Goal: Complete application form

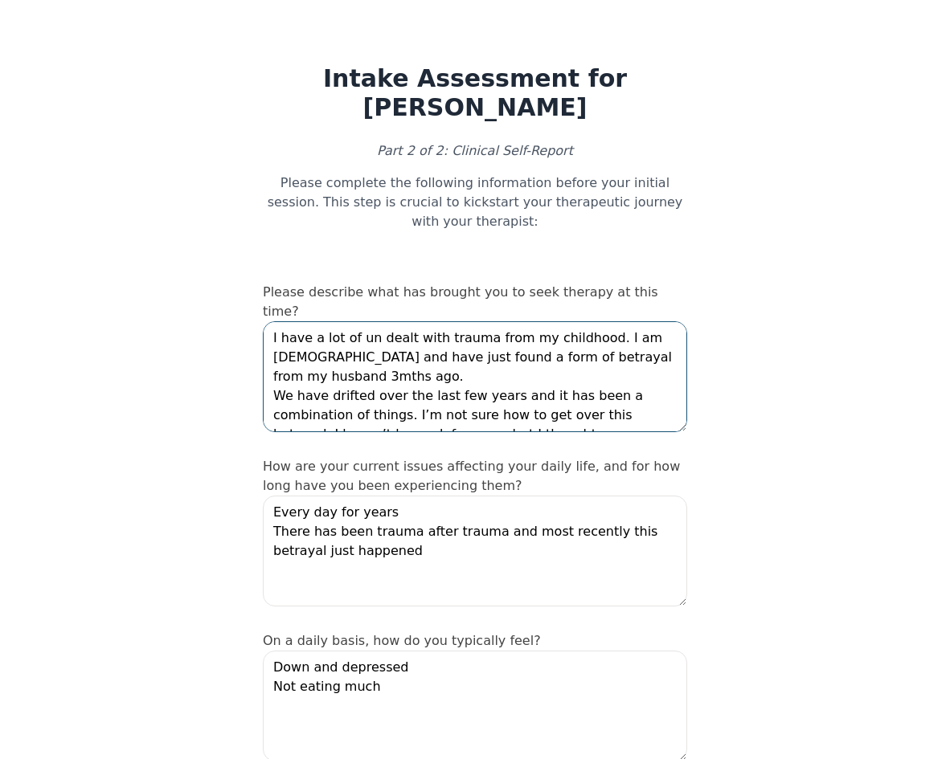
drag, startPoint x: 436, startPoint y: 313, endPoint x: 592, endPoint y: 313, distance: 155.1
click at [592, 321] on textarea "I have a lot of un dealt with trauma from my childhood. I am [DEMOGRAPHIC_DATA]…" at bounding box center [475, 376] width 424 height 111
click at [649, 330] on textarea "I have a lot of un dealt with trauma from my childhood. I am [DEMOGRAPHIC_DATA]…" at bounding box center [475, 376] width 424 height 111
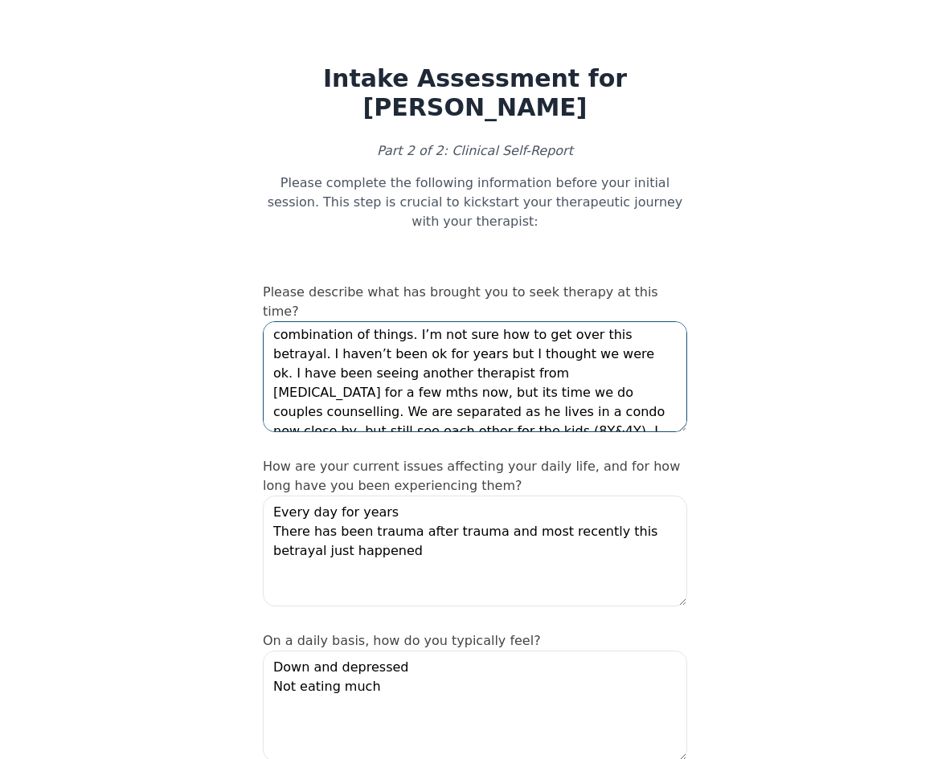
click at [471, 321] on textarea "I have a lot of un dealt with trauma from my childhood. I am [DEMOGRAPHIC_DATA]…" at bounding box center [475, 376] width 424 height 111
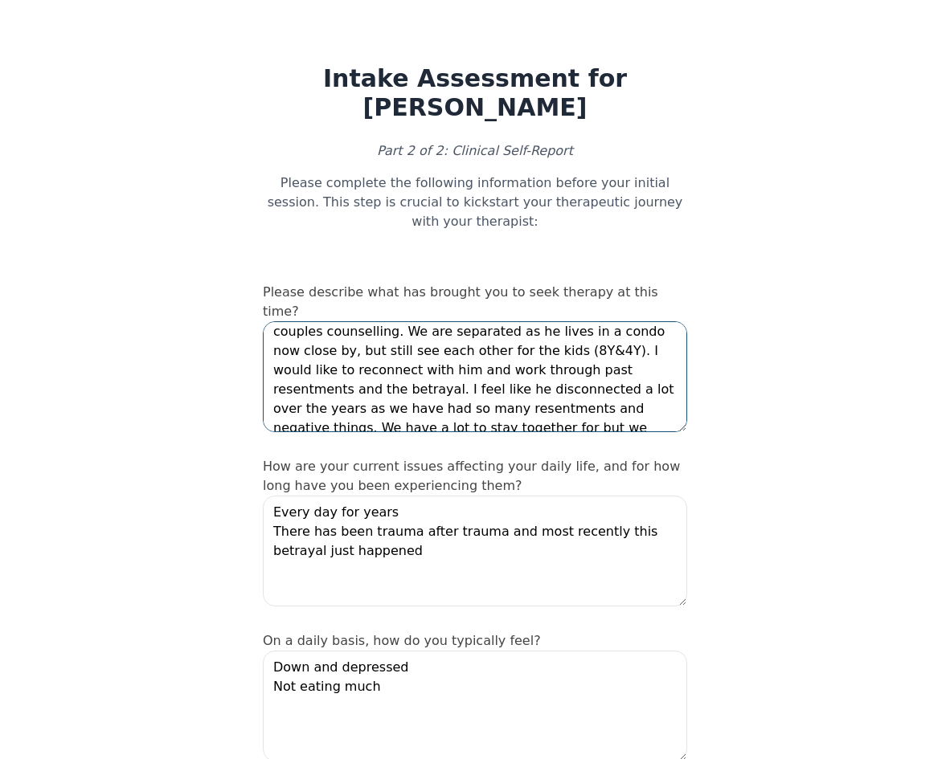
click at [436, 321] on textarea "I have a lot of un dealt with trauma from my childhood. I am [DEMOGRAPHIC_DATA]…" at bounding box center [475, 376] width 424 height 111
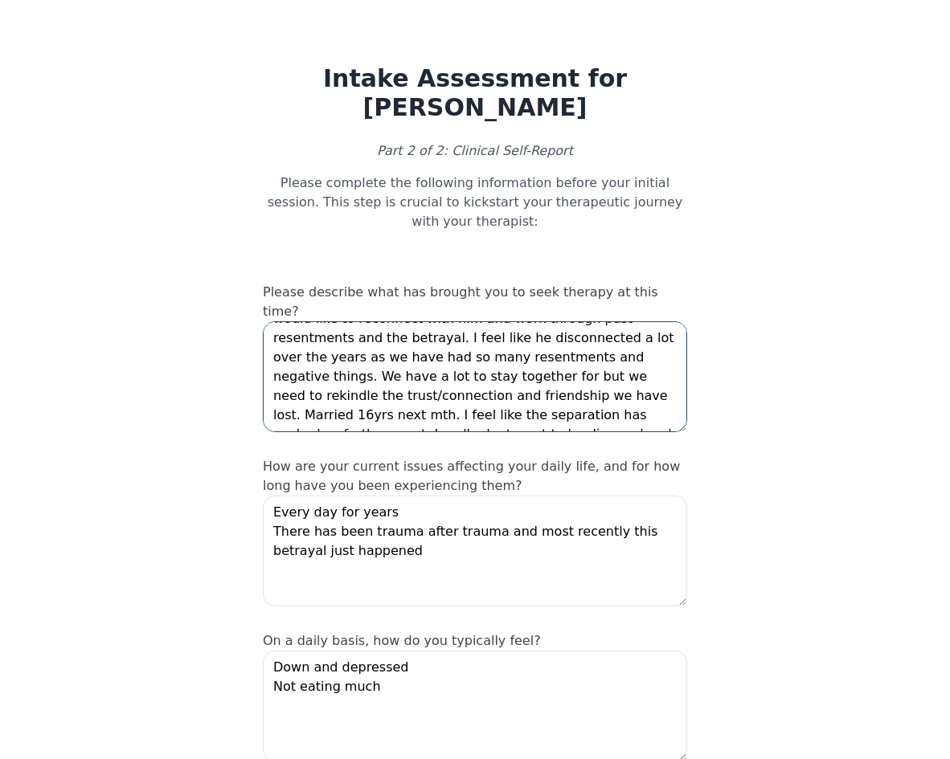
click at [473, 345] on textarea "I have a lot of un dealt with trauma from my childhood. I am [DEMOGRAPHIC_DATA]…" at bounding box center [475, 376] width 424 height 111
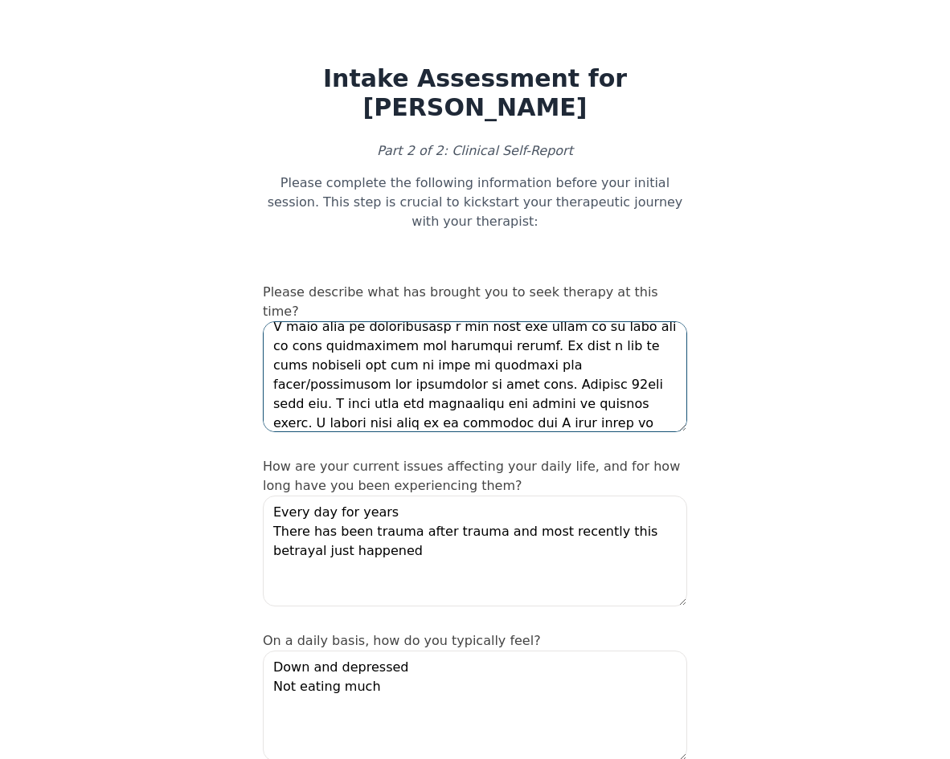
scroll to position [243, 0]
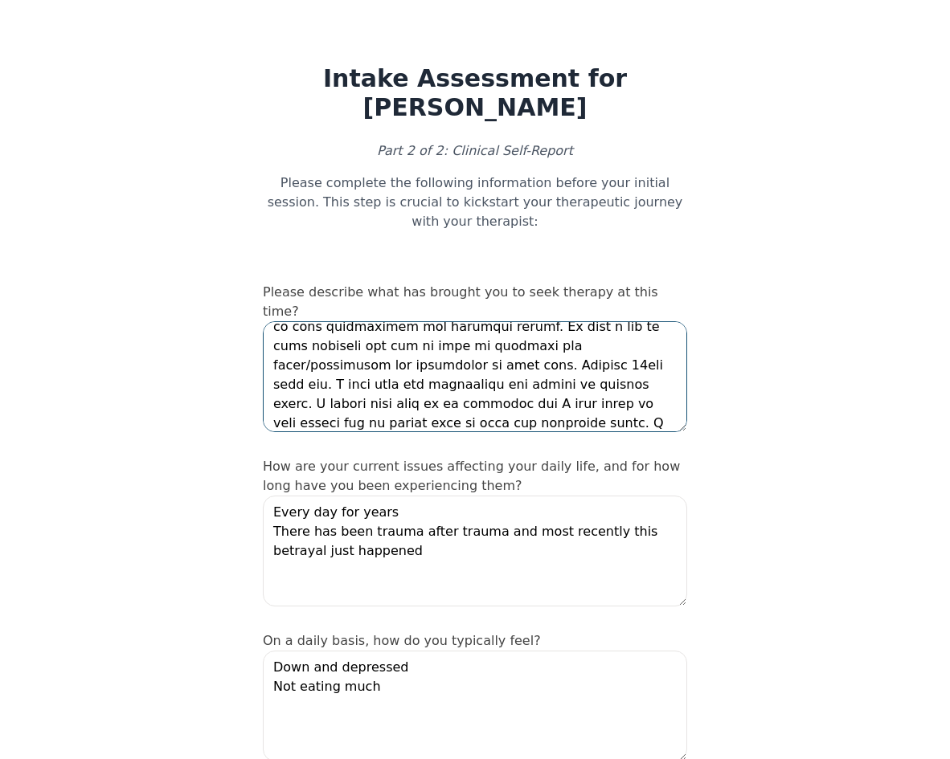
type textarea "L ipsu d sit am co adipi elit seddoe temp in utlaboree. D ma aliquae adm veni q…"
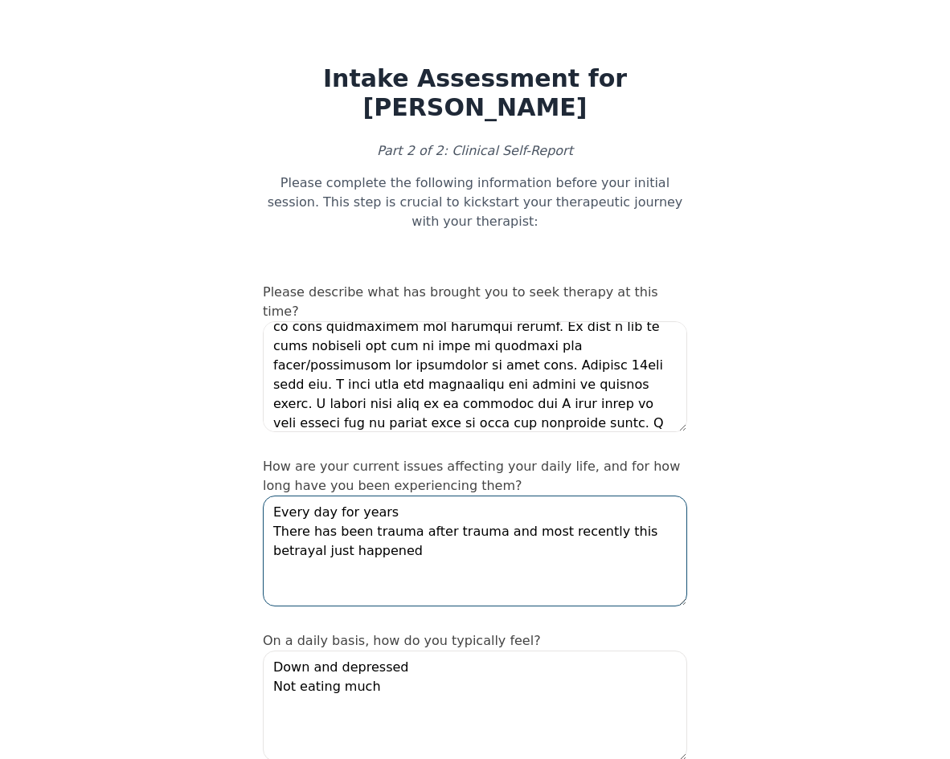
click at [375, 496] on textarea "Every day for years There has been trauma after trauma and most recently this b…" at bounding box center [475, 551] width 424 height 111
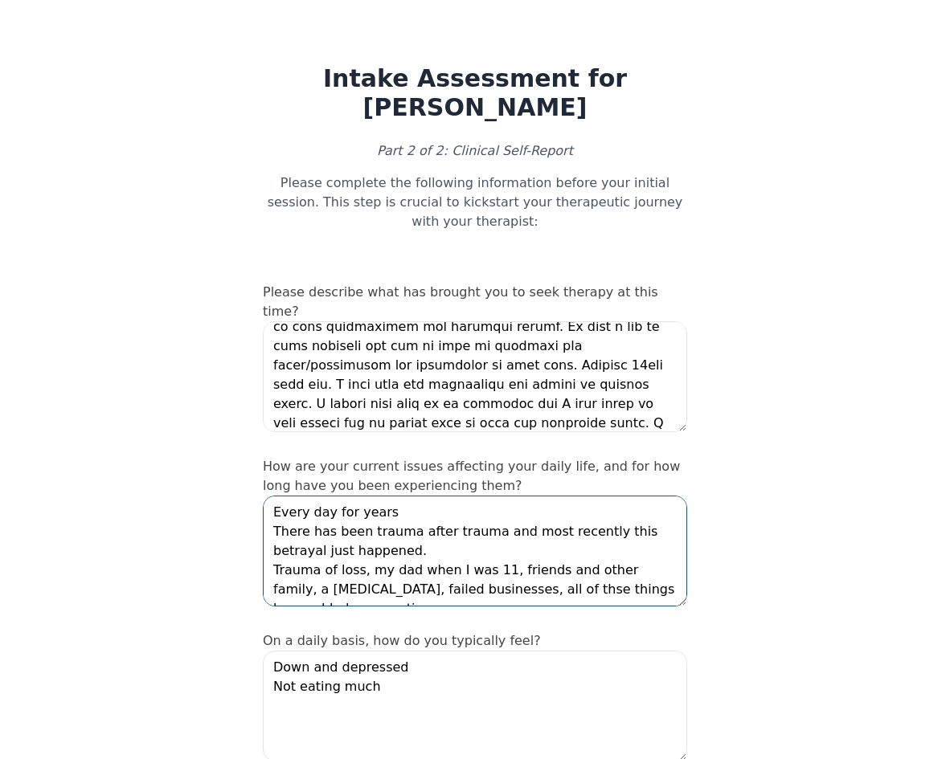
scroll to position [11, 0]
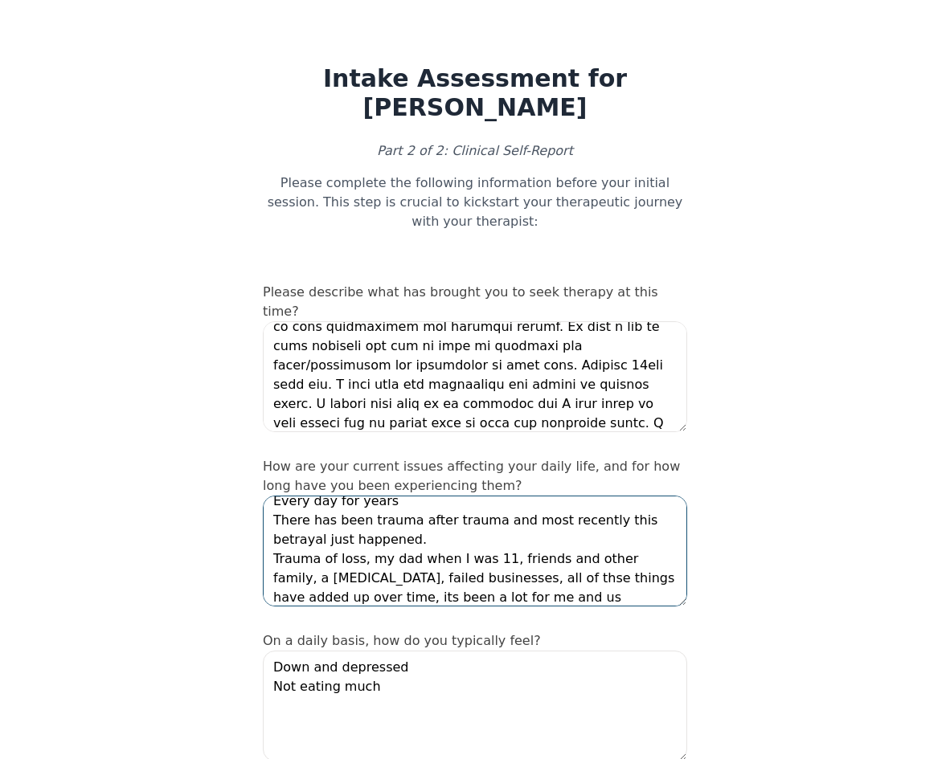
type textarea "Every day for years There has been trauma after trauma and most recently this b…"
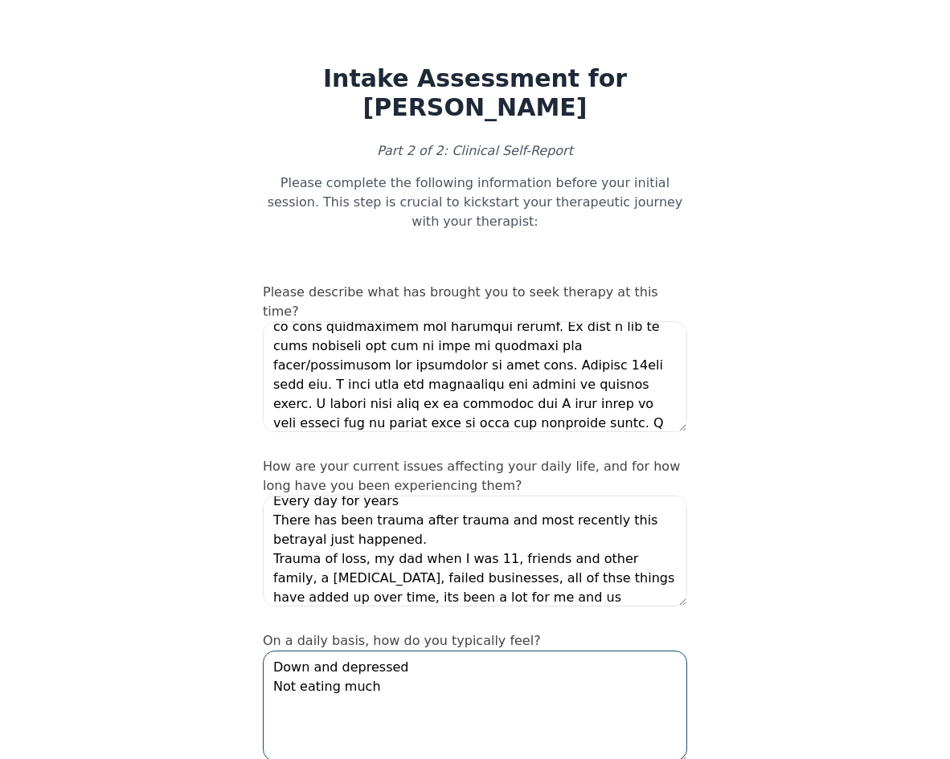
click at [393, 651] on textarea "Down and depressed Not eating much" at bounding box center [475, 706] width 424 height 111
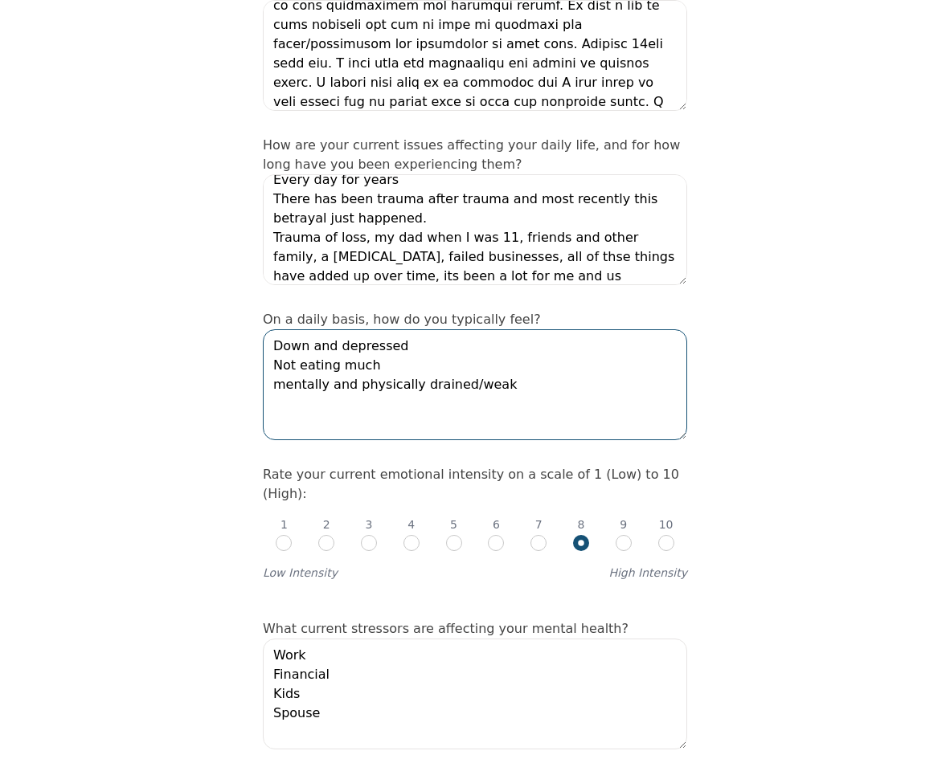
scroll to position [402, 0]
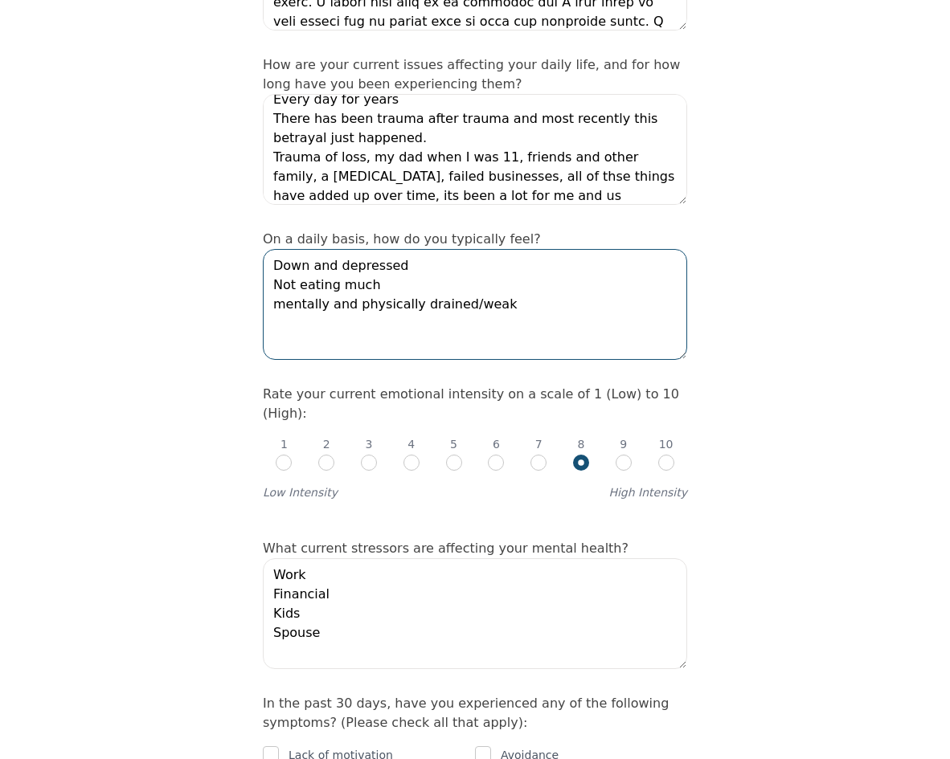
type textarea "Down and depressed Not eating much mentally and physically drained/weak"
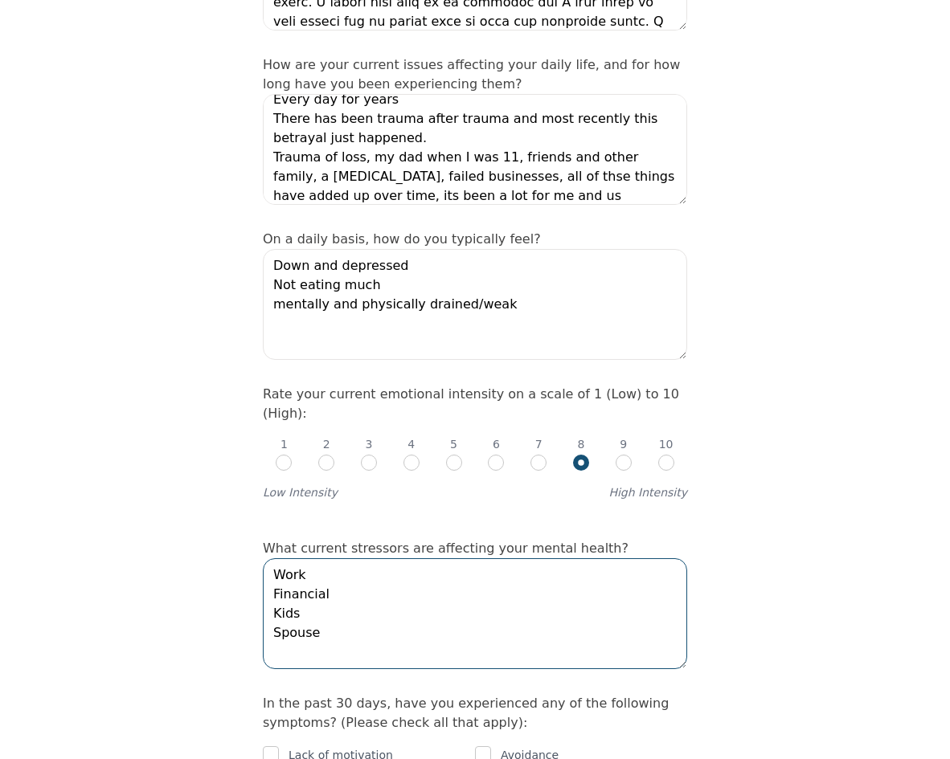
click at [386, 559] on textarea "Work Financial Kids Spouse" at bounding box center [475, 614] width 424 height 111
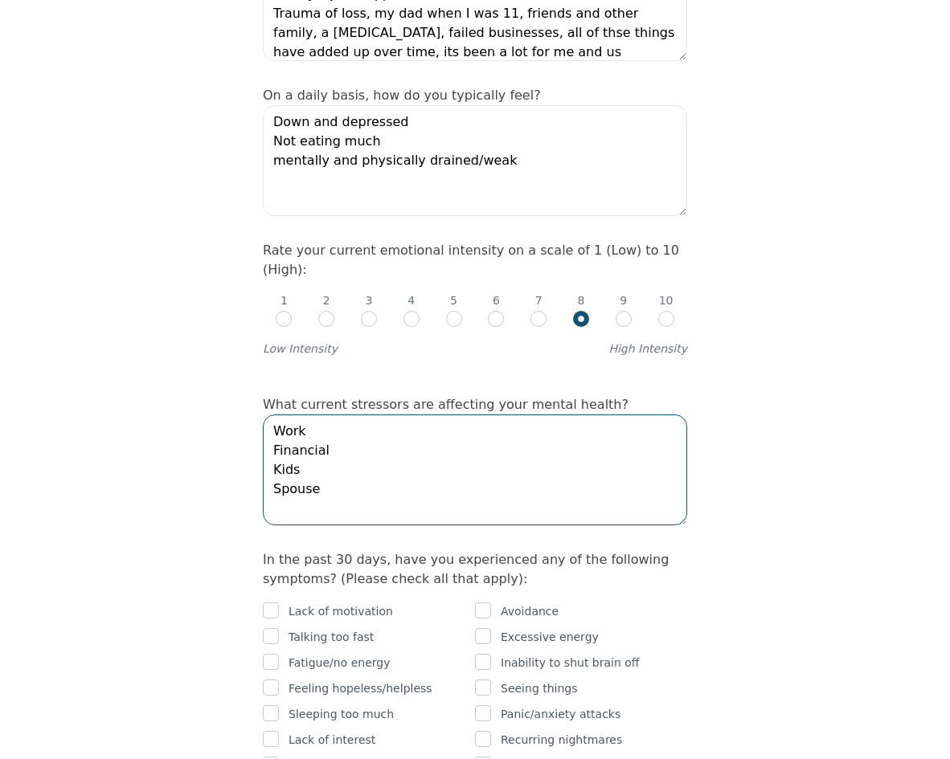
scroll to position [563, 0]
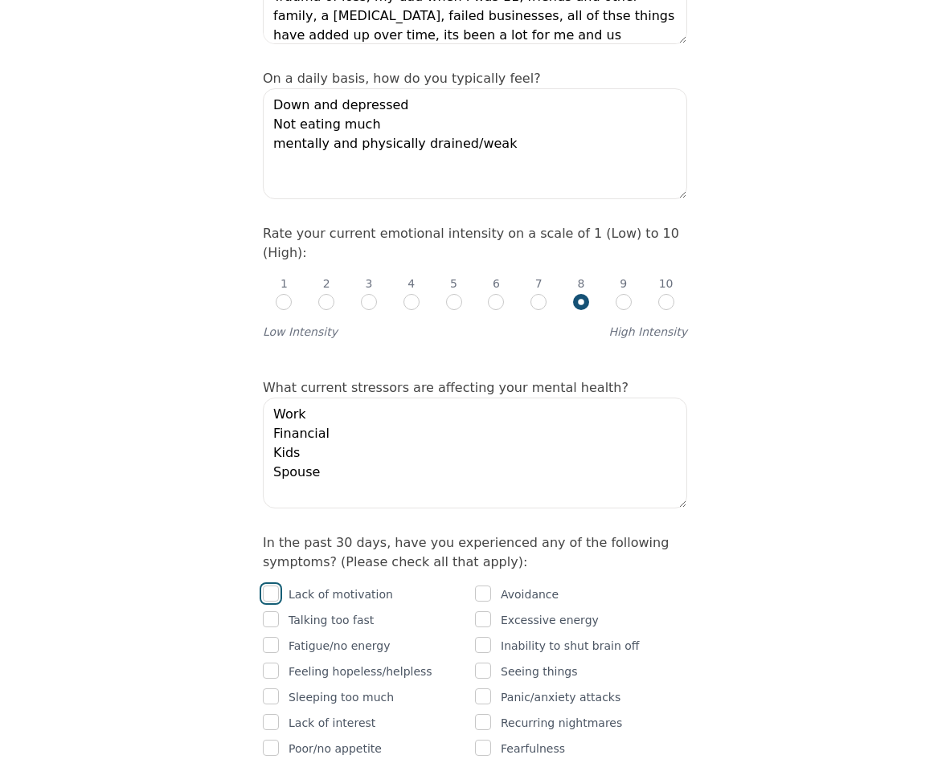
click at [268, 586] on input "checkbox" at bounding box center [271, 594] width 16 height 16
checkbox input "true"
click at [272, 637] on input "checkbox" at bounding box center [271, 645] width 16 height 16
checkbox input "true"
click at [267, 662] on div at bounding box center [271, 671] width 16 height 19
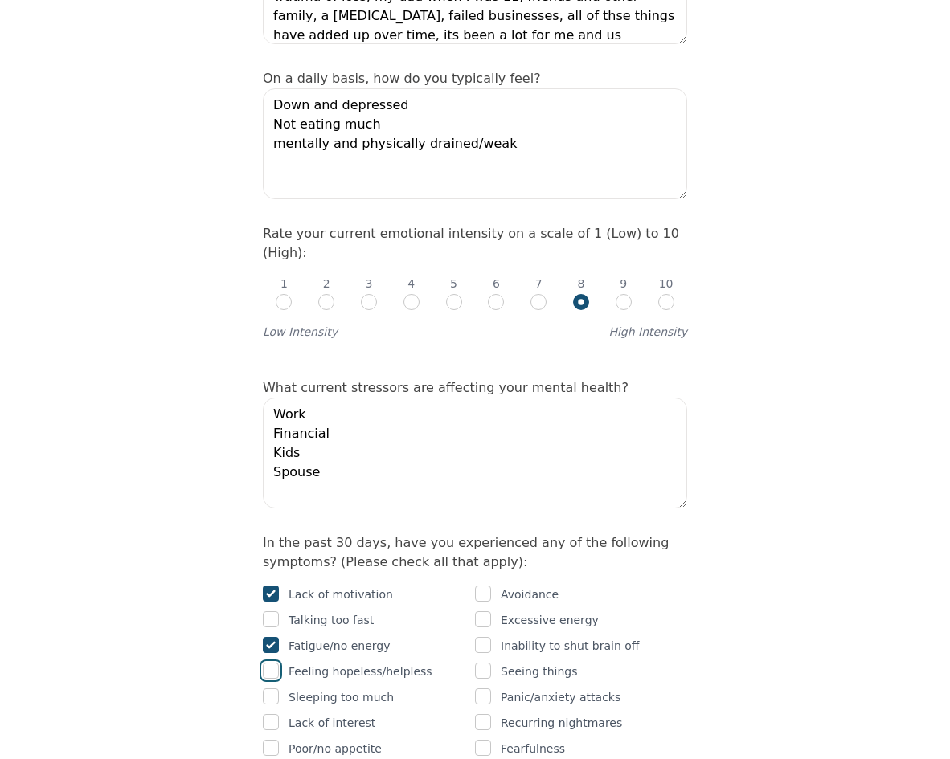
click at [269, 663] on input "checkbox" at bounding box center [271, 671] width 16 height 16
checkbox input "true"
click at [274, 714] on input "checkbox" at bounding box center [271, 722] width 16 height 16
checkbox input "true"
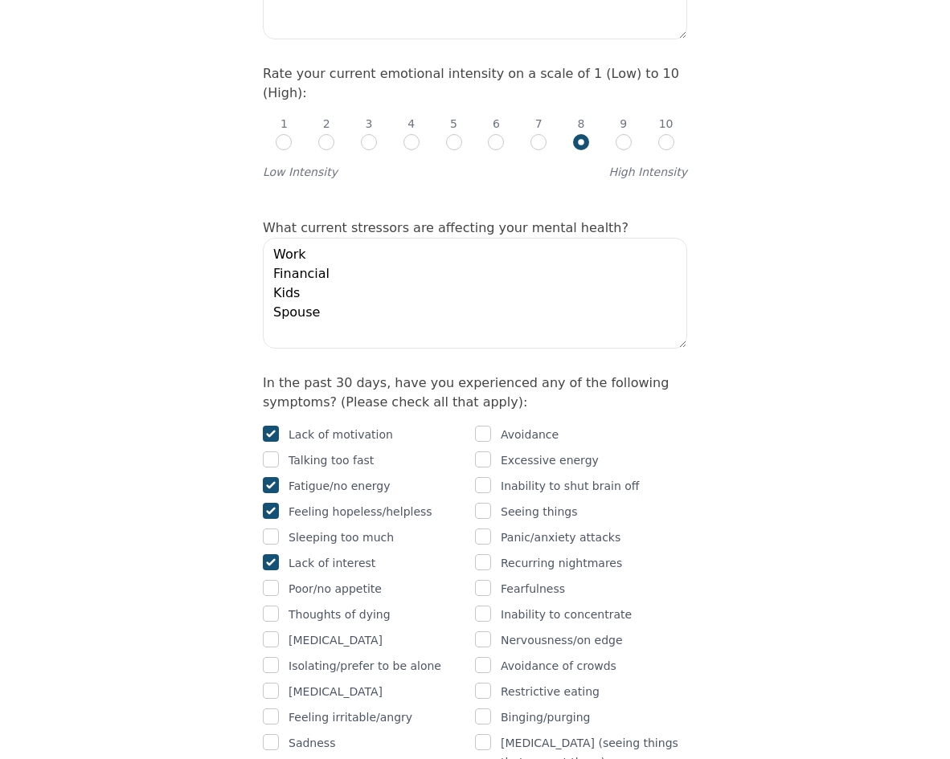
scroll to position [723, 0]
click at [273, 579] on input "checkbox" at bounding box center [271, 587] width 16 height 16
checkbox input "true"
click at [268, 631] on input "checkbox" at bounding box center [271, 639] width 16 height 16
checkbox input "true"
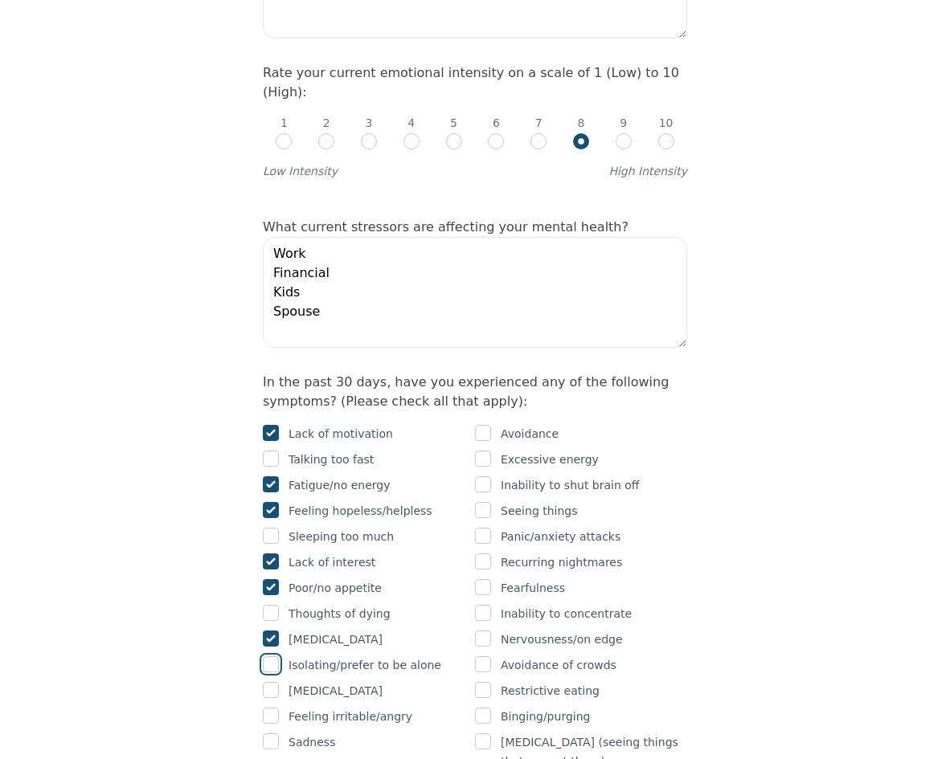
click at [271, 657] on input "checkbox" at bounding box center [271, 665] width 16 height 16
checkbox input "true"
click at [270, 682] on input "checkbox" at bounding box center [271, 690] width 16 height 16
checkbox input "true"
click at [270, 708] on input "checkbox" at bounding box center [271, 716] width 16 height 16
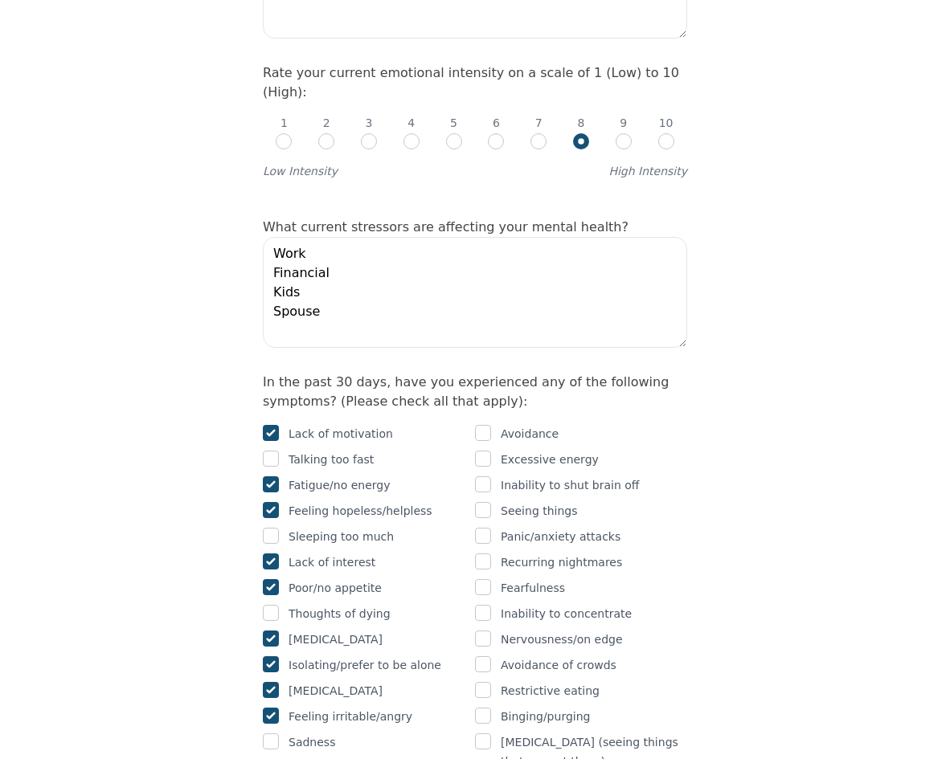
checkbox input "true"
click at [268, 734] on input "checkbox" at bounding box center [271, 742] width 16 height 16
checkbox input "true"
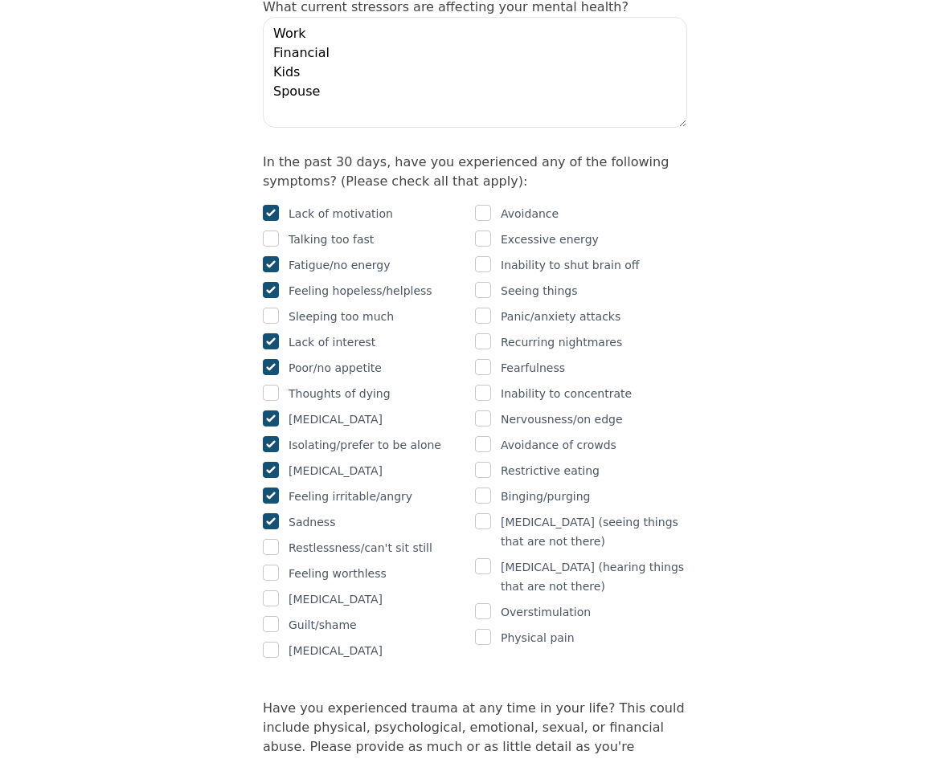
scroll to position [964, 0]
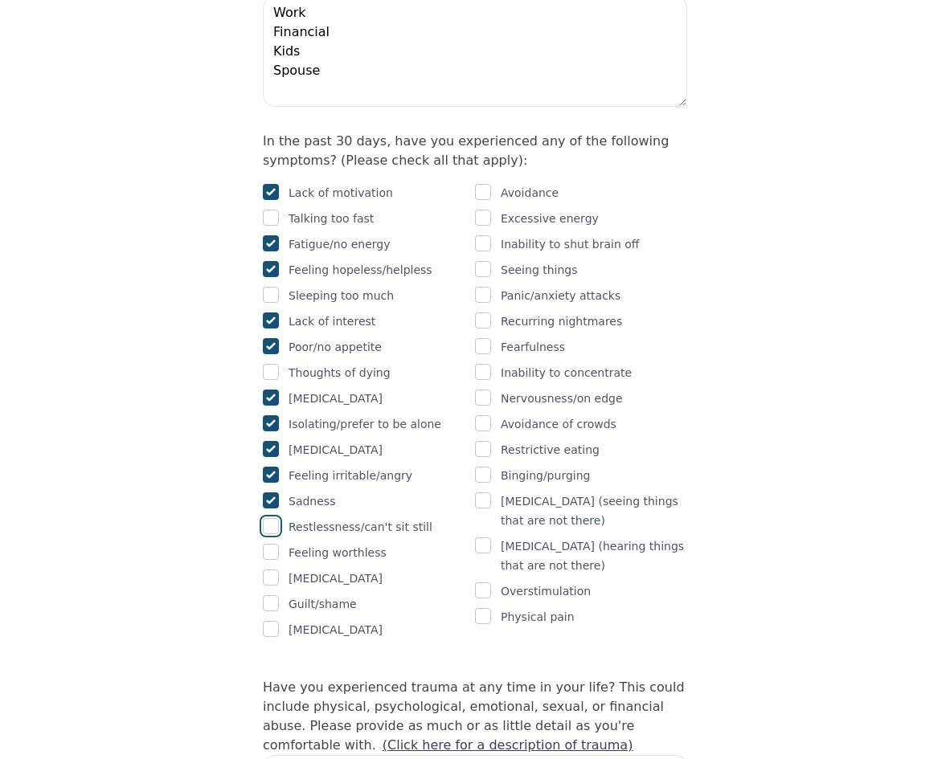
click at [272, 518] on input "checkbox" at bounding box center [271, 526] width 16 height 16
checkbox input "true"
click at [276, 544] on input "checkbox" at bounding box center [271, 552] width 16 height 16
checkbox input "true"
click at [272, 596] on input "checkbox" at bounding box center [271, 604] width 16 height 16
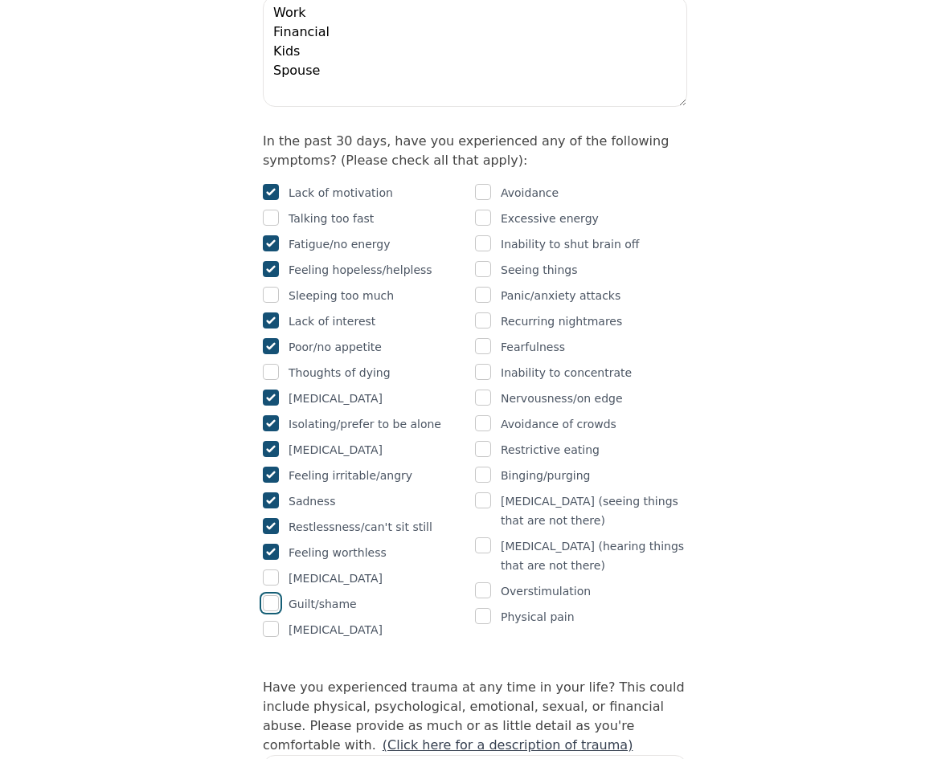
checkbox input "true"
drag, startPoint x: 269, startPoint y: 536, endPoint x: 301, endPoint y: 491, distance: 54.8
click at [269, 621] on input "checkbox" at bounding box center [271, 629] width 16 height 16
checkbox input "true"
click at [481, 184] on input "checkbox" at bounding box center [483, 192] width 16 height 16
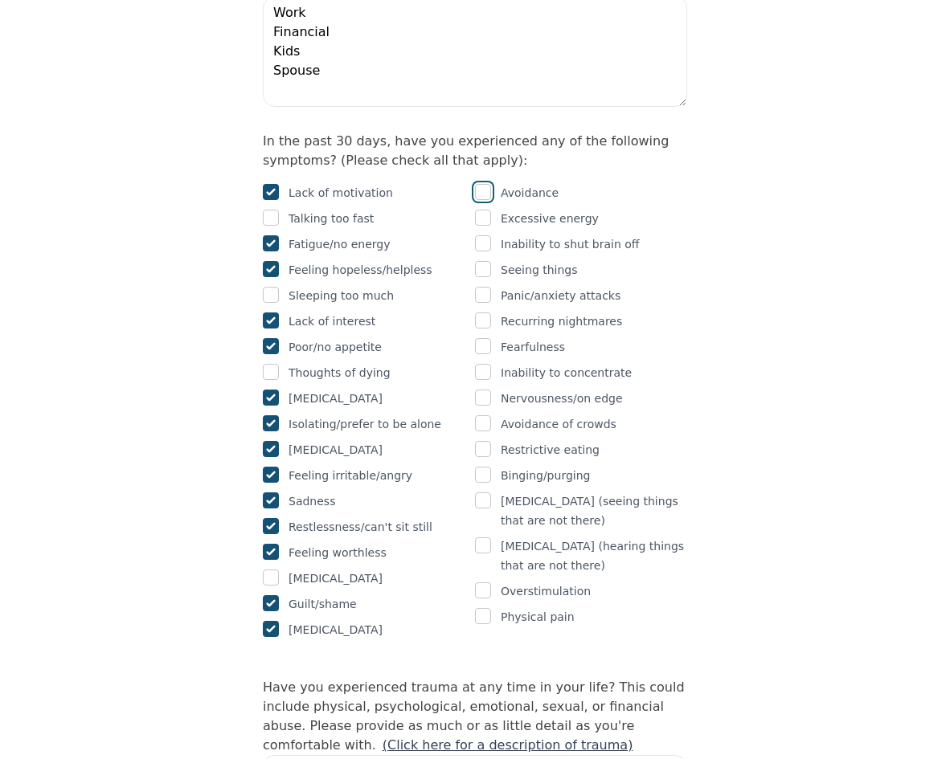
checkbox input "true"
click at [485, 235] on input "checkbox" at bounding box center [483, 243] width 16 height 16
checkbox input "true"
click at [486, 287] on input "checkbox" at bounding box center [483, 295] width 16 height 16
checkbox input "true"
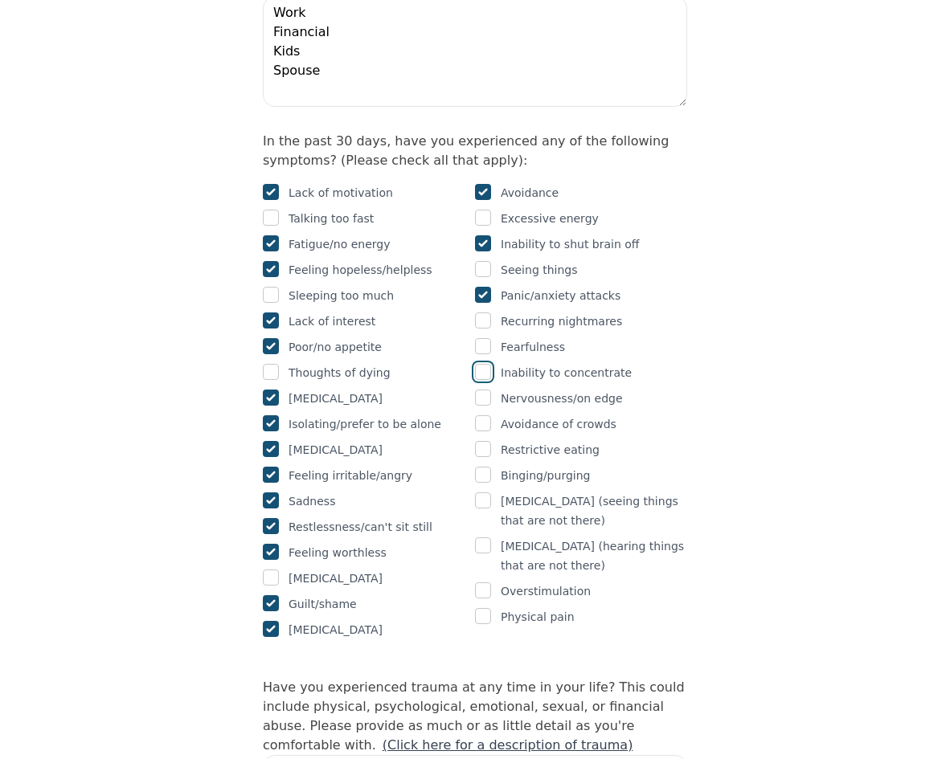
click at [482, 364] on input "checkbox" at bounding box center [483, 372] width 16 height 16
checkbox input "true"
click at [481, 390] on input "checkbox" at bounding box center [483, 398] width 16 height 16
checkbox input "true"
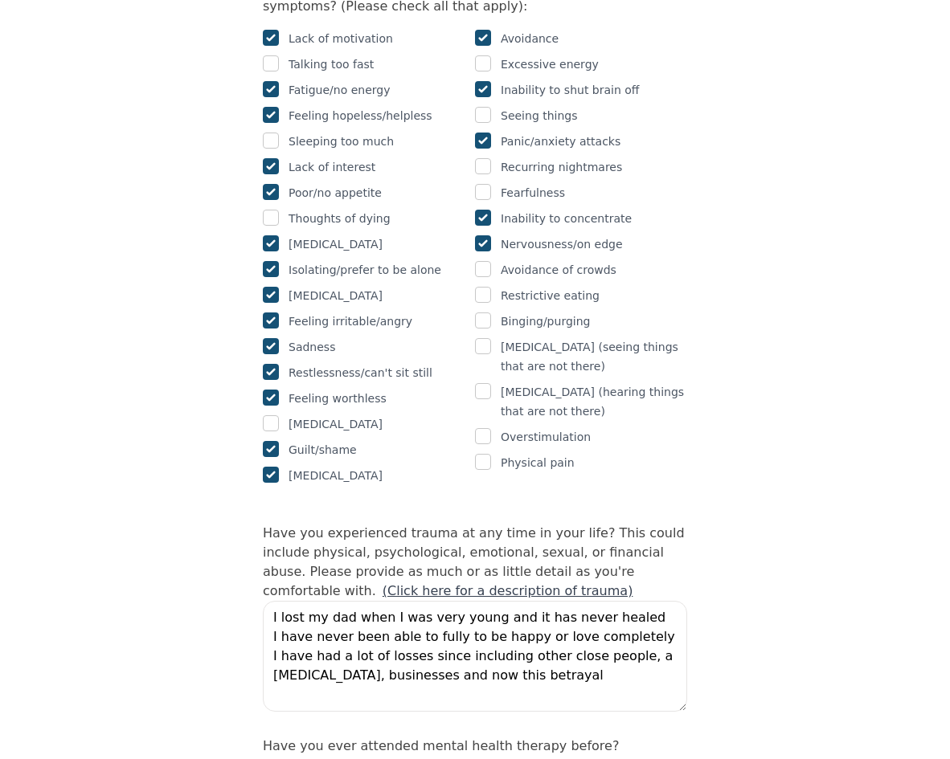
scroll to position [1125, 0]
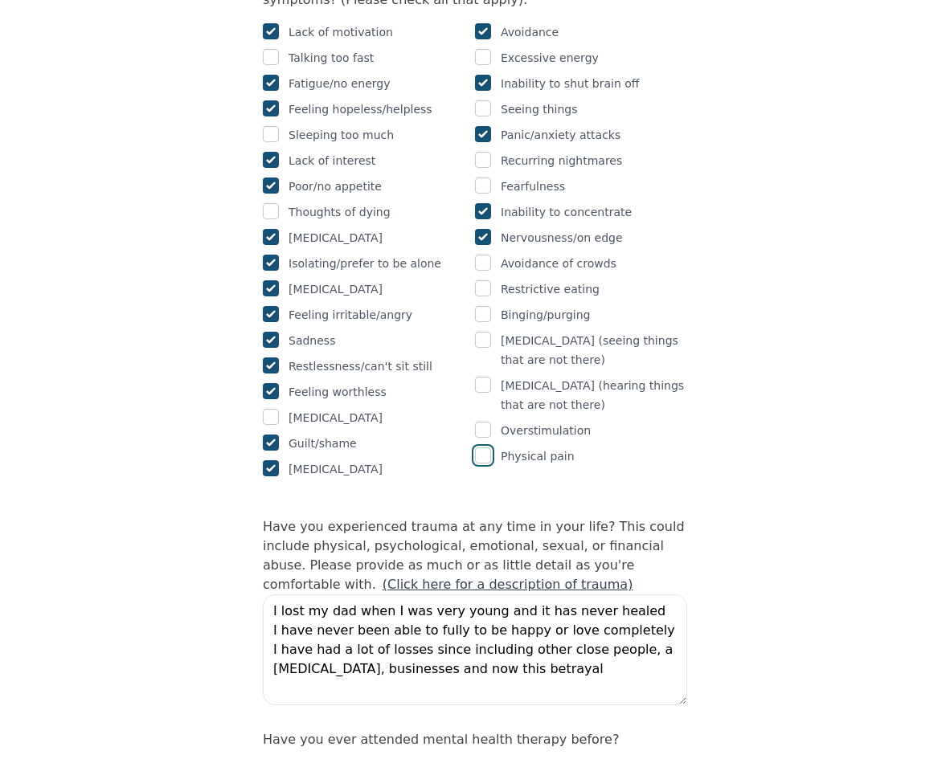
click at [478, 448] on input "checkbox" at bounding box center [483, 456] width 16 height 16
checkbox input "true"
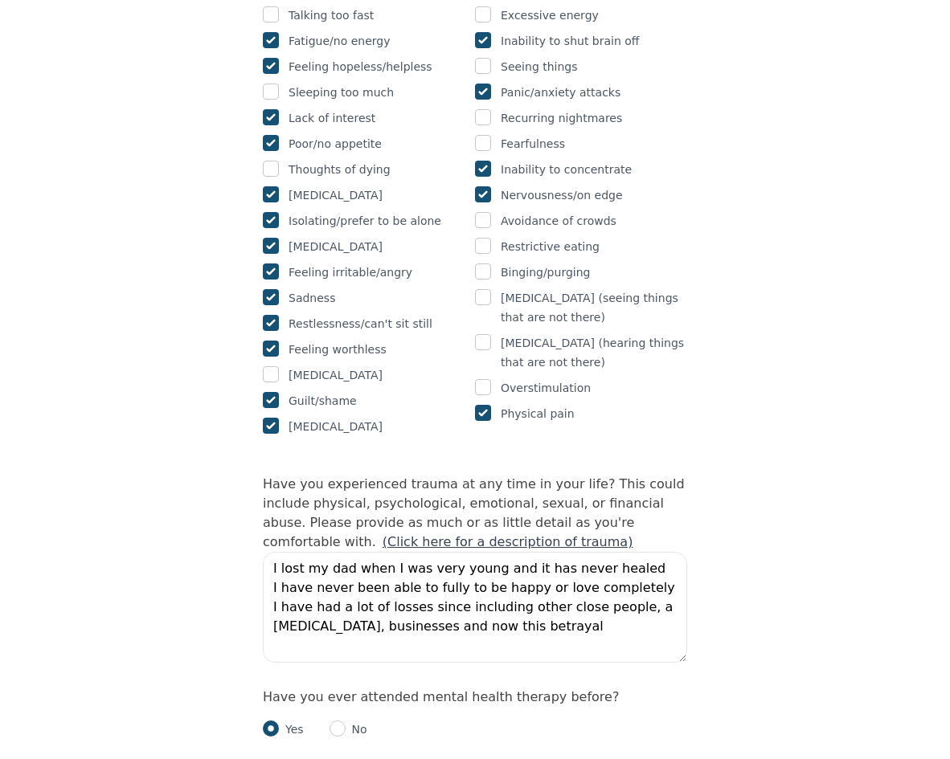
scroll to position [1206, 0]
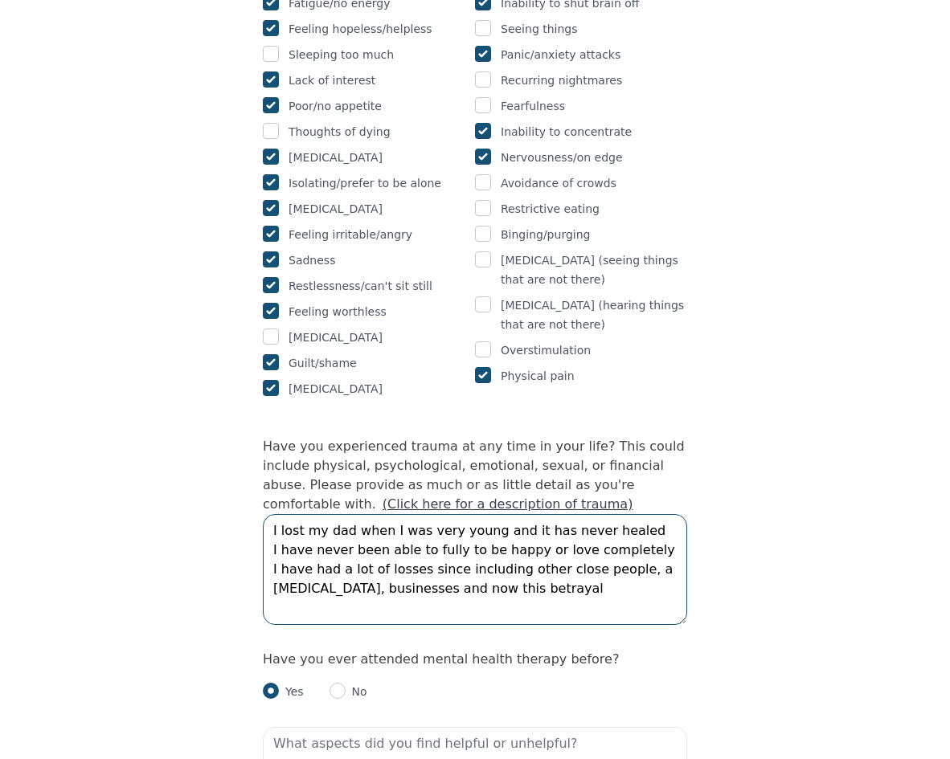
click at [507, 514] on textarea "I lost my dad when I was very young and it has never healed I have never been a…" at bounding box center [475, 569] width 424 height 111
click at [571, 514] on textarea "I lost my dad when I was very young and i have never healed I have never been a…" at bounding box center [475, 569] width 424 height 111
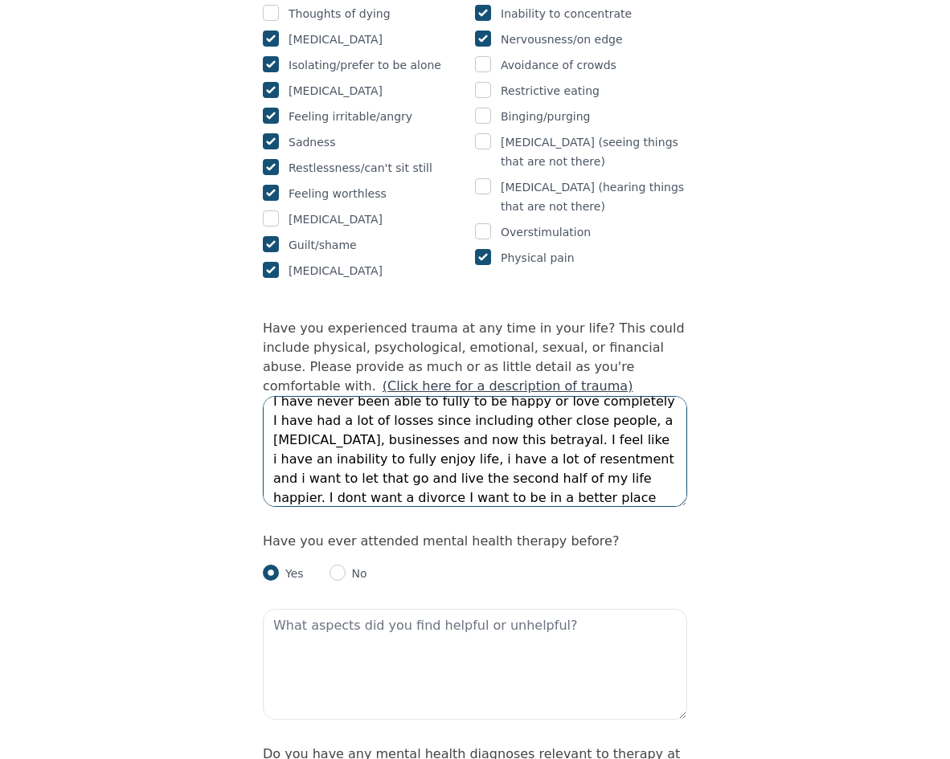
scroll to position [1527, 0]
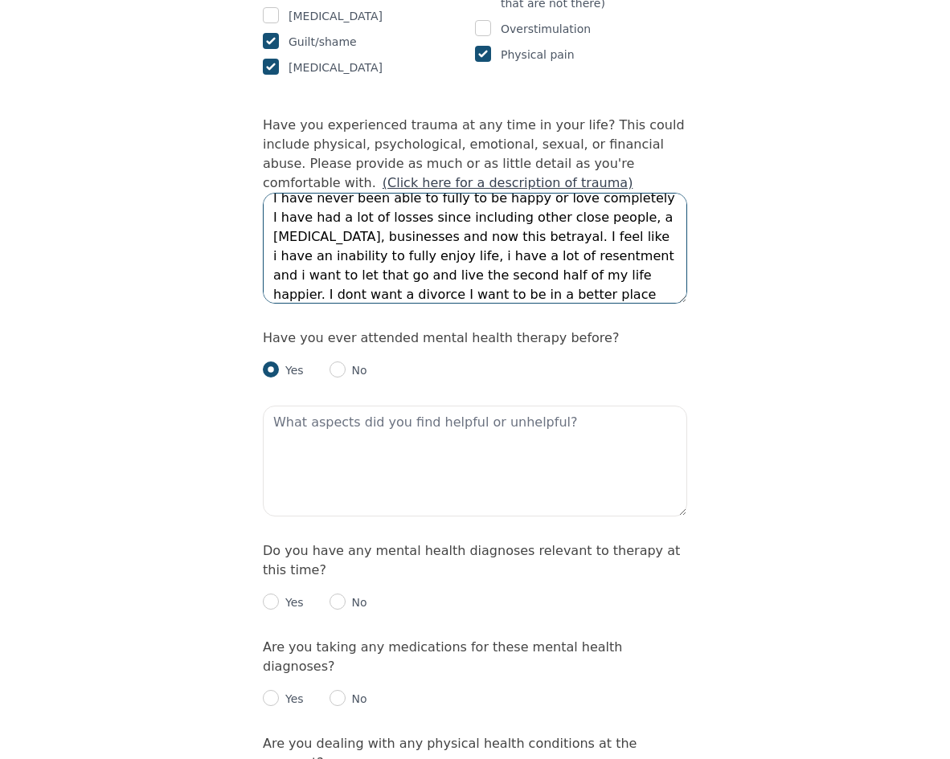
type textarea "I lost my dad when I was very young and i have never healed I have never been a…"
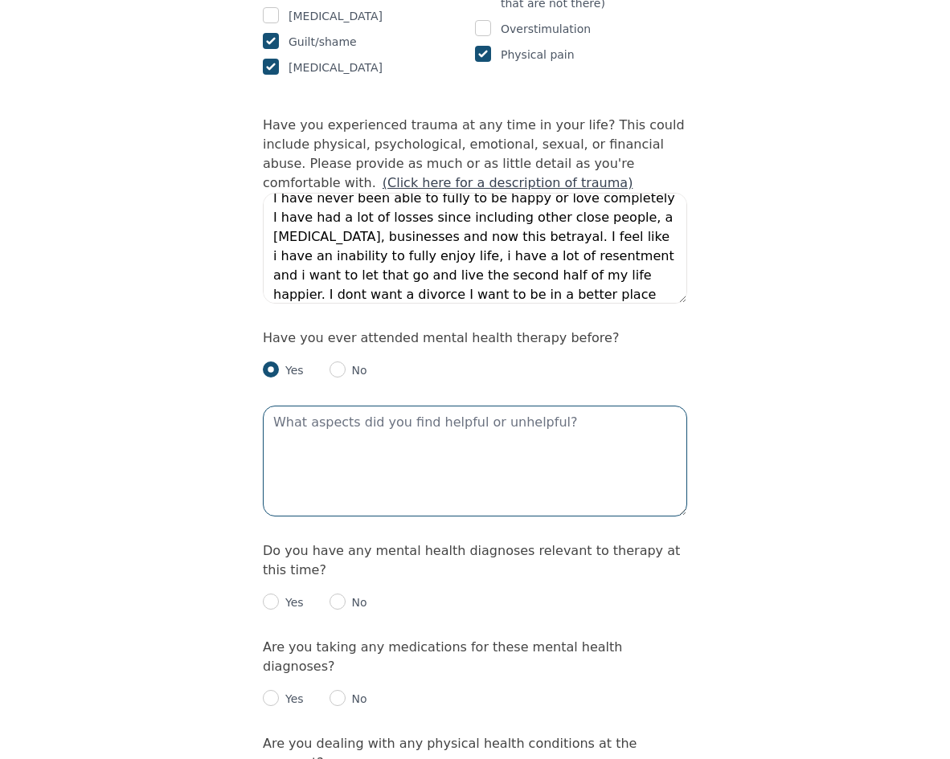
click at [479, 406] on textarea at bounding box center [475, 461] width 424 height 111
type textarea "talking it out tools to use for certain issues"
